Goal: Task Accomplishment & Management: Use online tool/utility

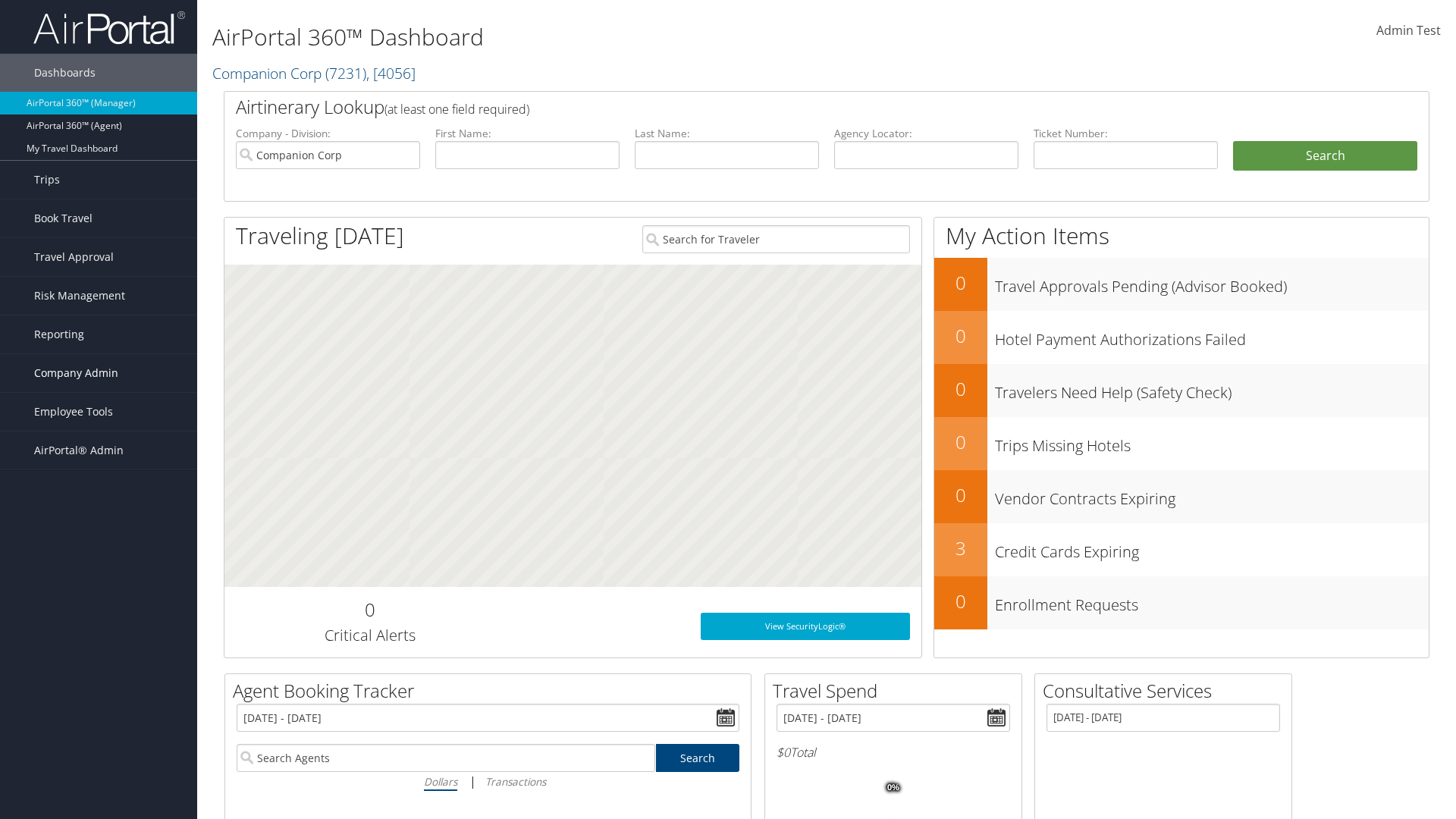
click at [99, 373] on span "Company Admin" at bounding box center [77, 373] width 85 height 37
click at [99, 734] on link "Consultative Services" at bounding box center [98, 745] width 197 height 23
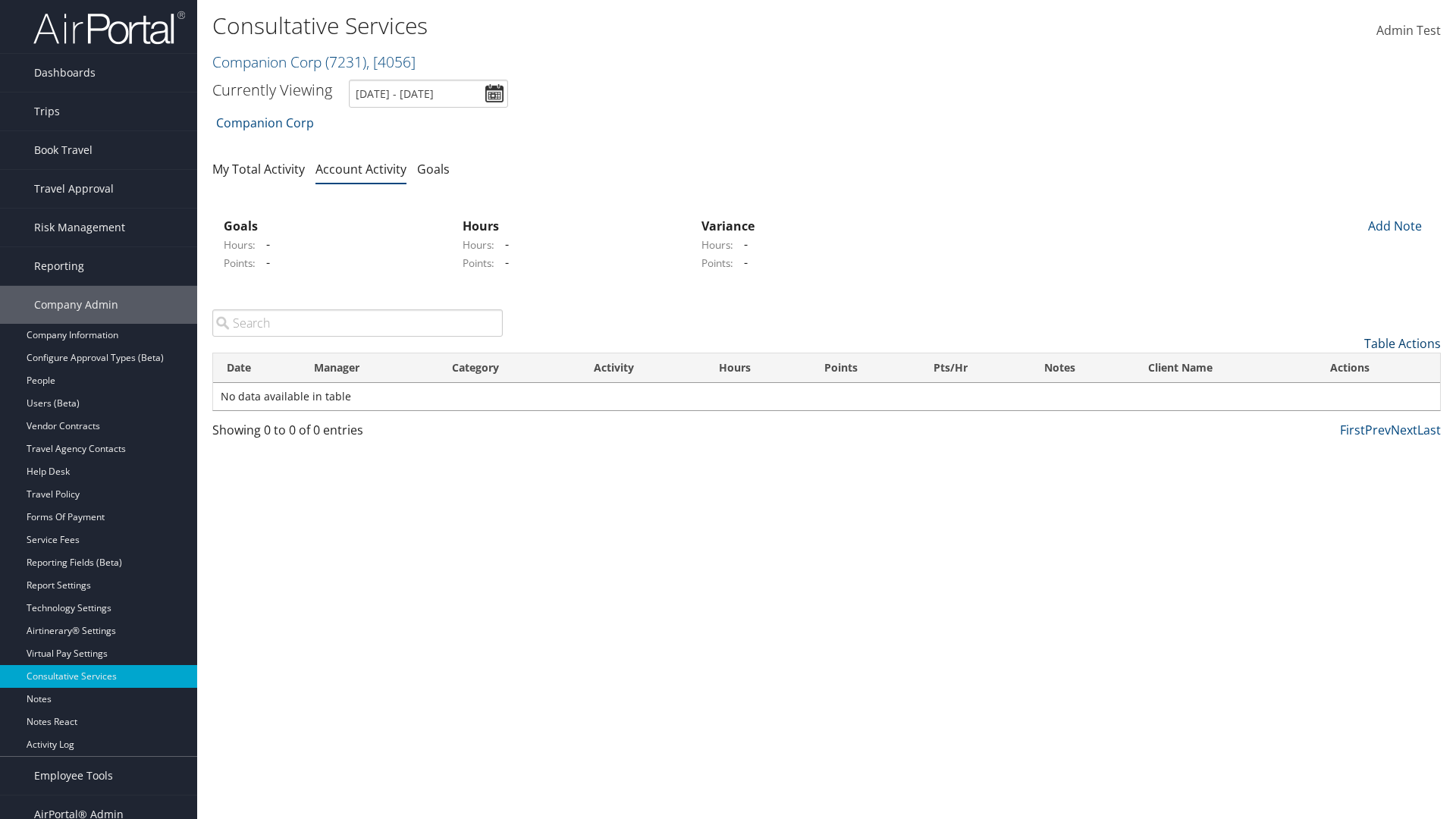
click at [1402, 344] on link "Table Actions" at bounding box center [1402, 343] width 77 height 16
click at [1340, 367] on link "New Record" at bounding box center [1341, 367] width 200 height 26
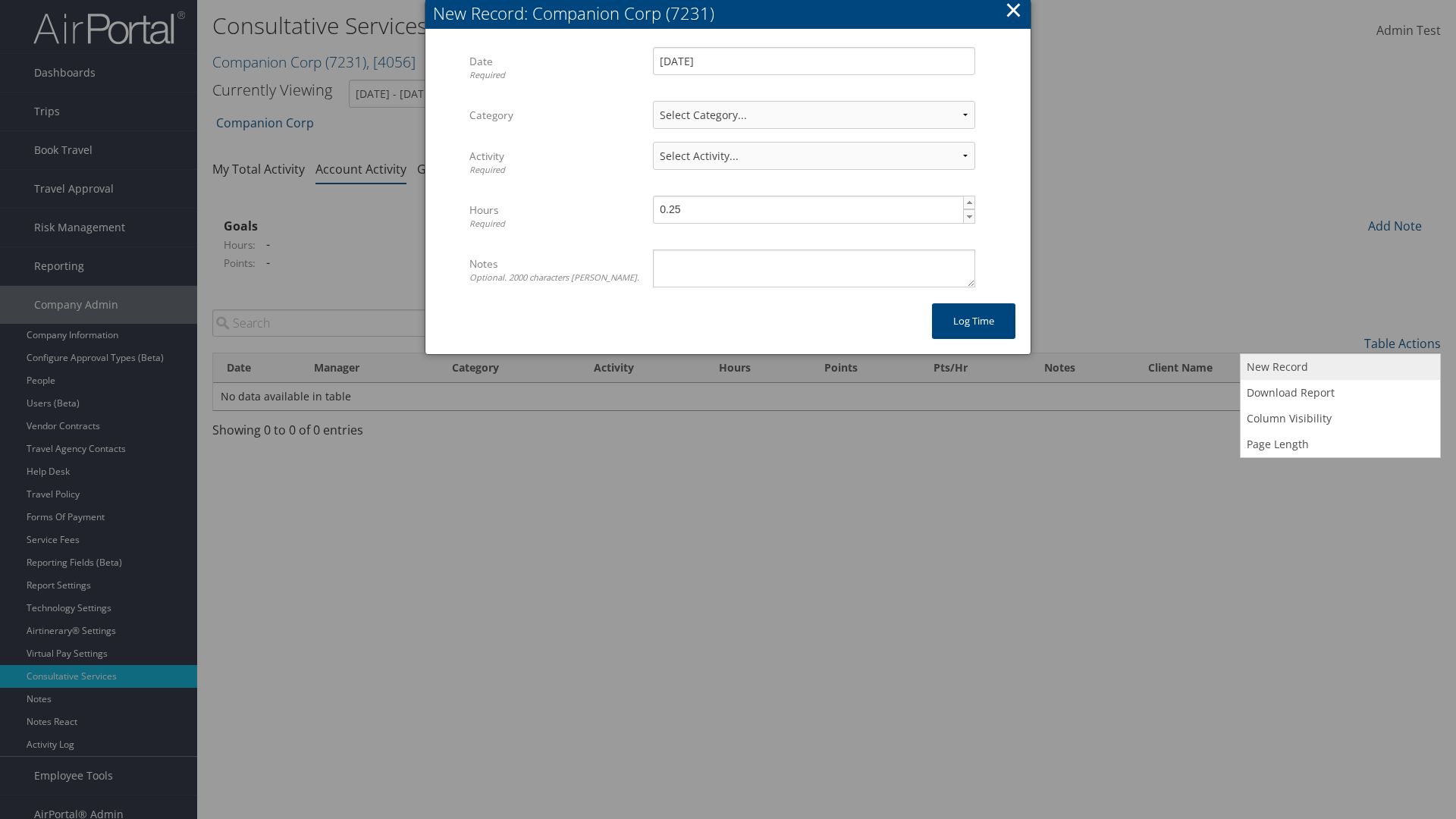
select select "2"
select select "239-1"
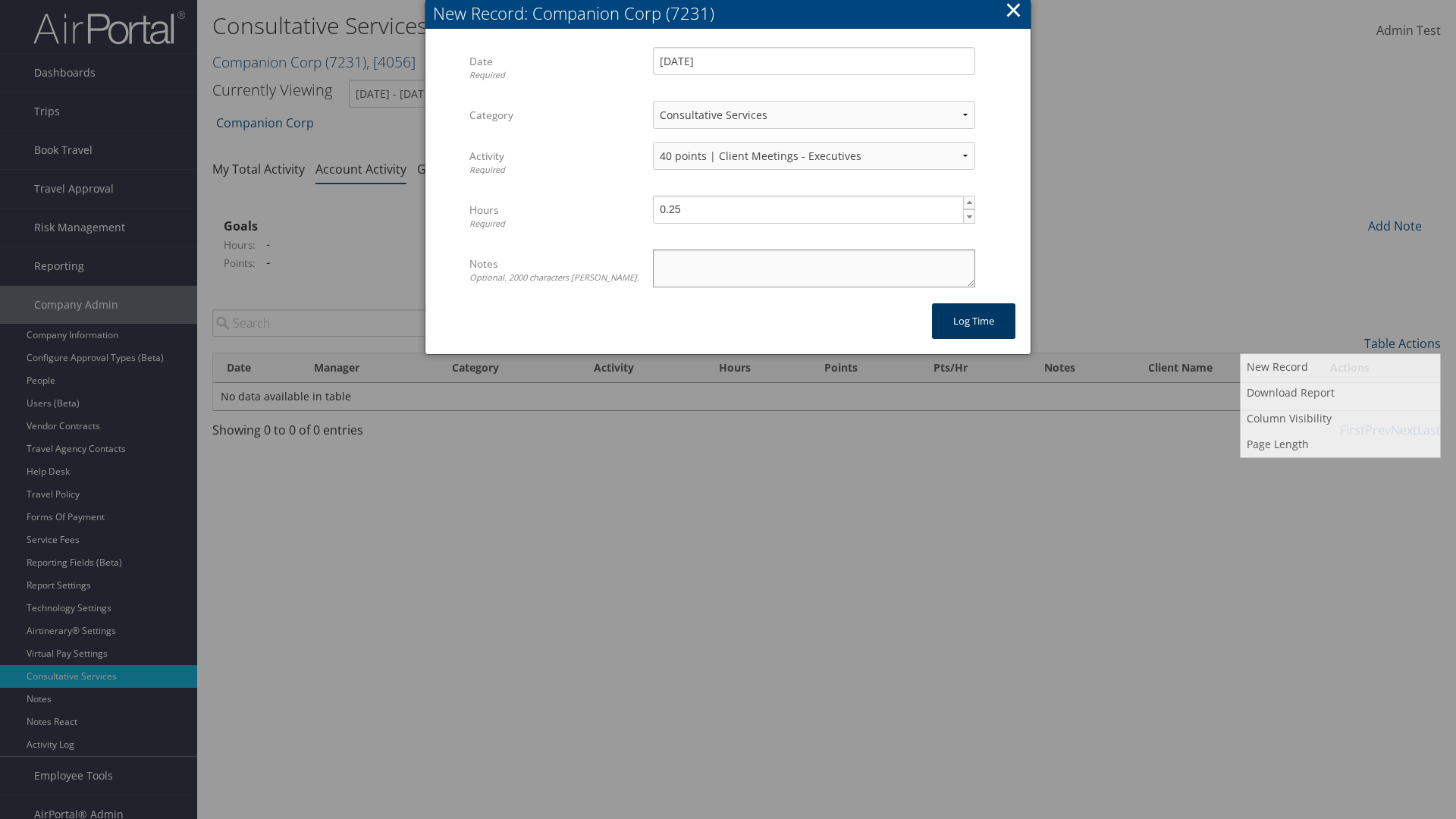
click at [813, 268] on textarea "Notes Optional. 2000 characters max." at bounding box center [814, 268] width 323 height 37
type textarea "Auto Test Notes"
click at [974, 321] on button "Log time" at bounding box center [973, 321] width 84 height 36
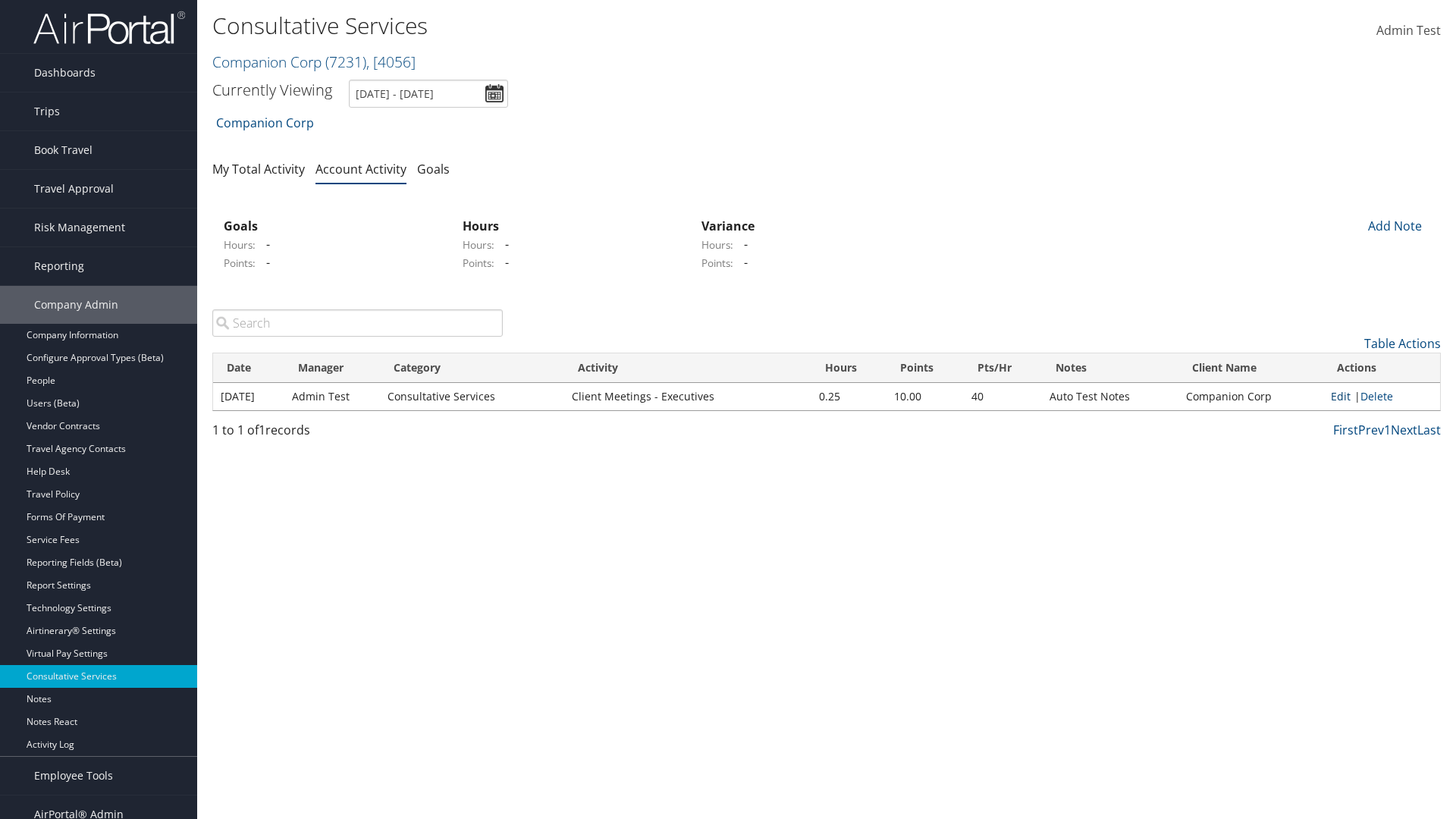
click at [1341, 396] on link "Edit" at bounding box center [1341, 396] width 20 height 14
select select "2"
select select "239-1"
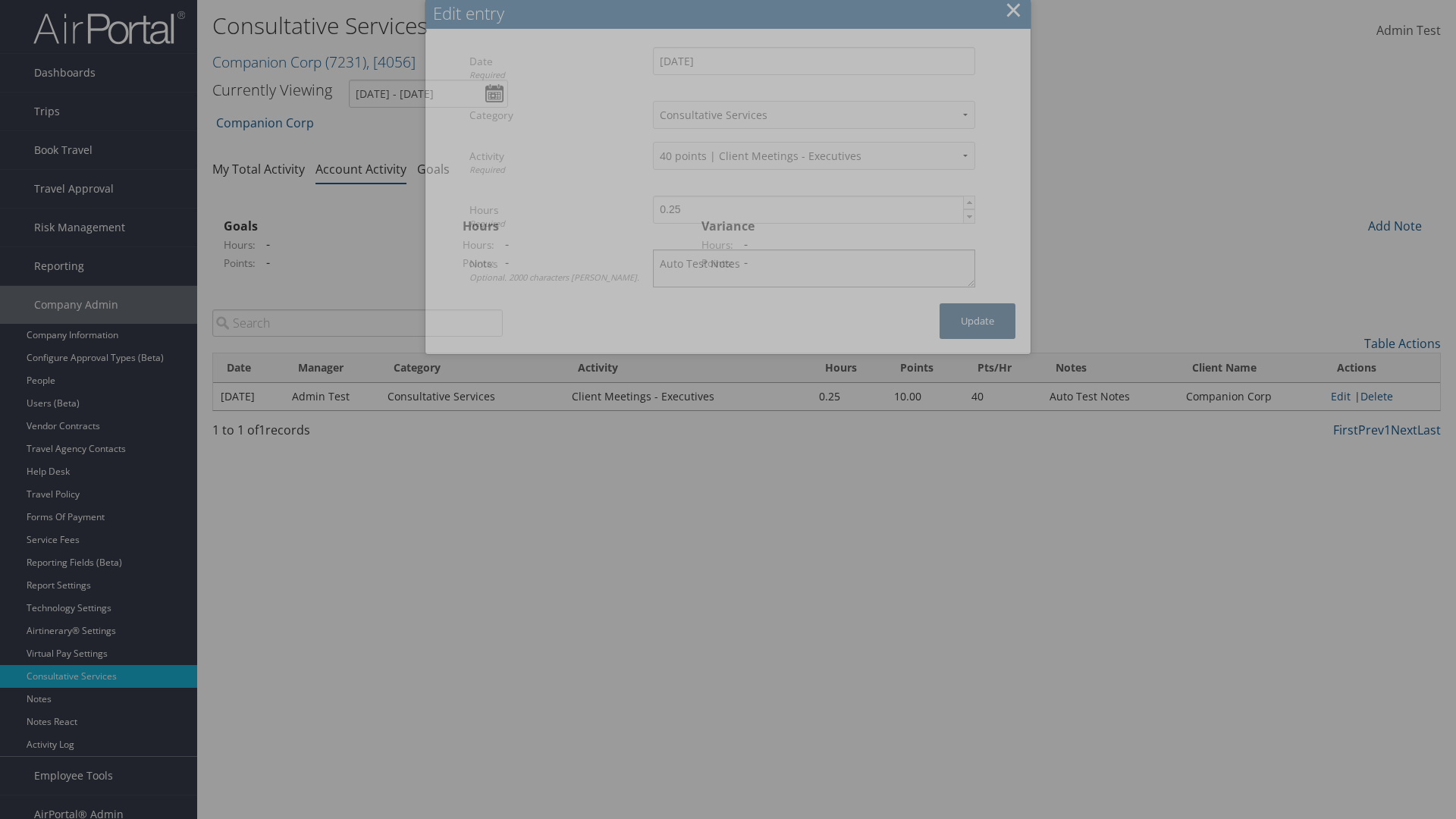
click at [813, 253] on textarea "Auto Test Notes" at bounding box center [814, 268] width 323 height 37
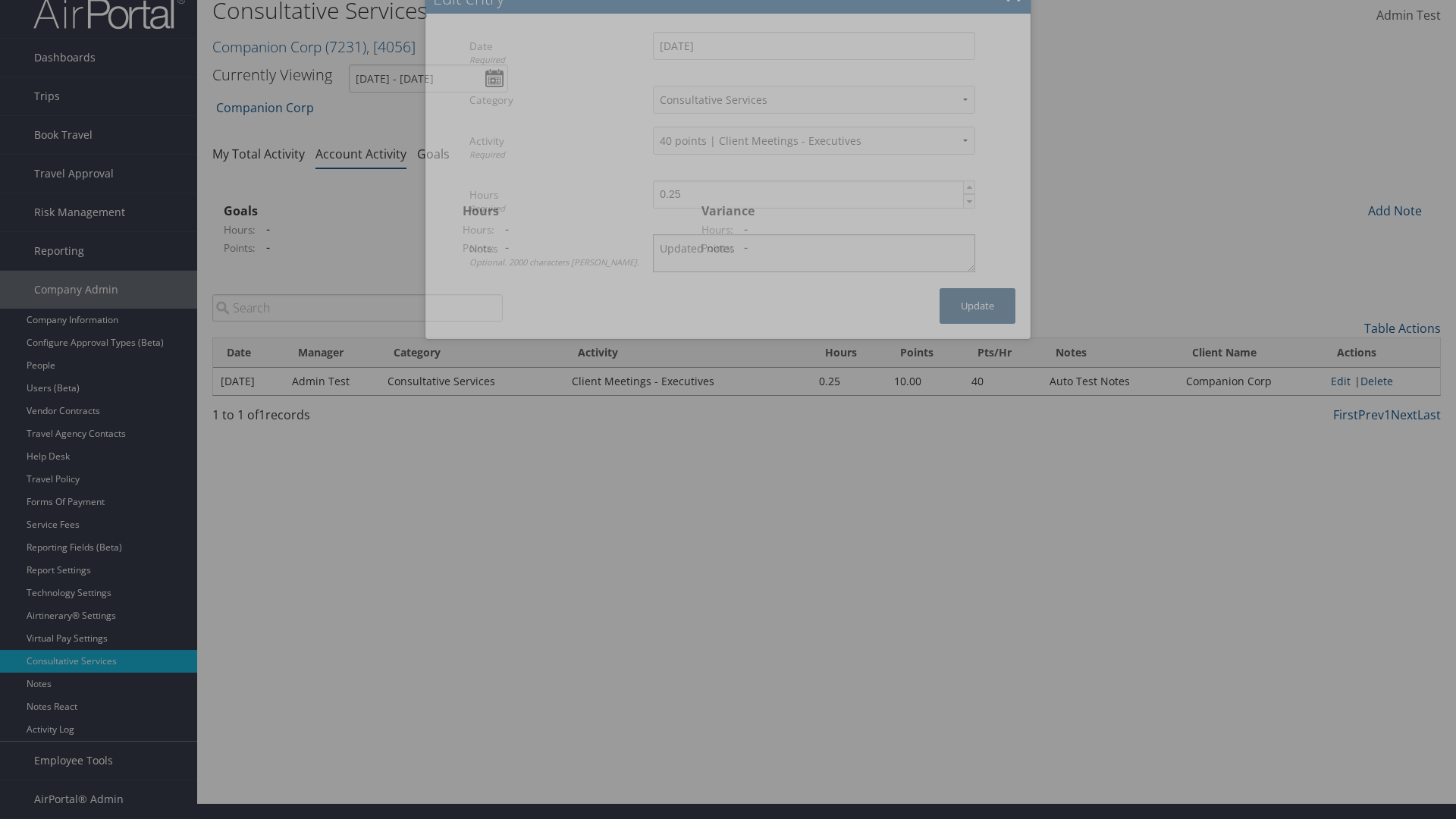
type textarea "Updated notes"
click at [978, 321] on button "Update" at bounding box center [977, 305] width 76 height 36
